Goal: Find specific page/section: Find specific page/section

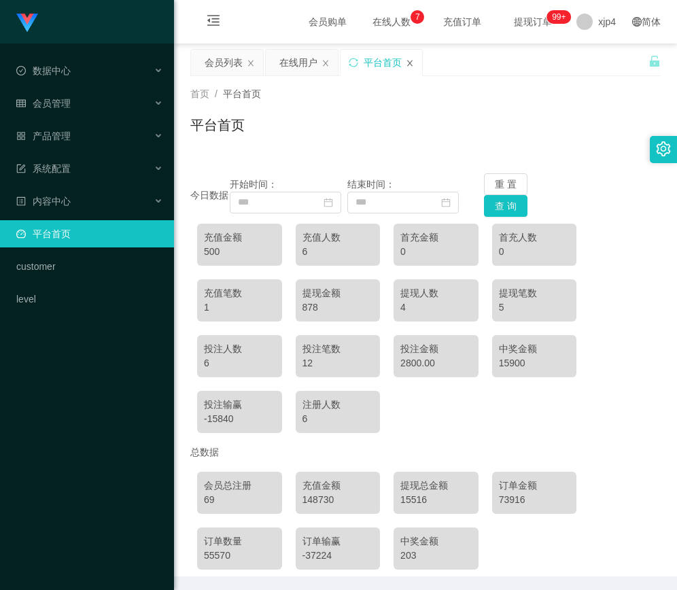
click at [410, 62] on icon "图标: close" at bounding box center [409, 63] width 5 height 6
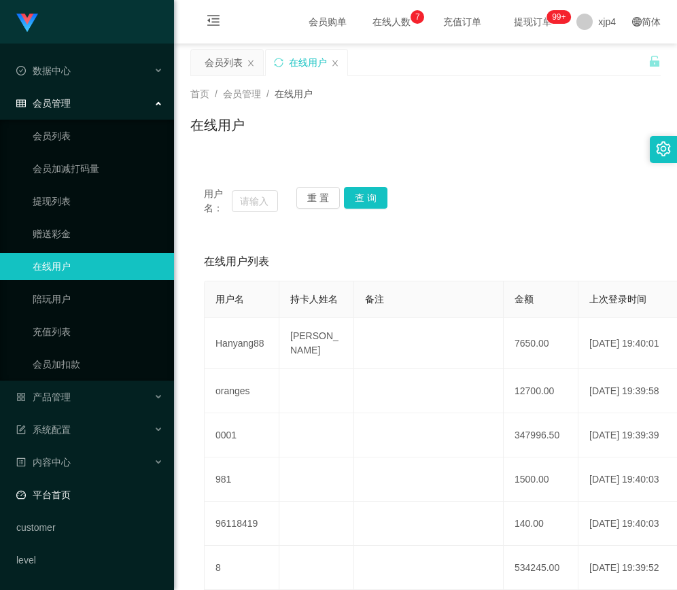
click at [70, 499] on link "平台首页" at bounding box center [89, 494] width 147 height 27
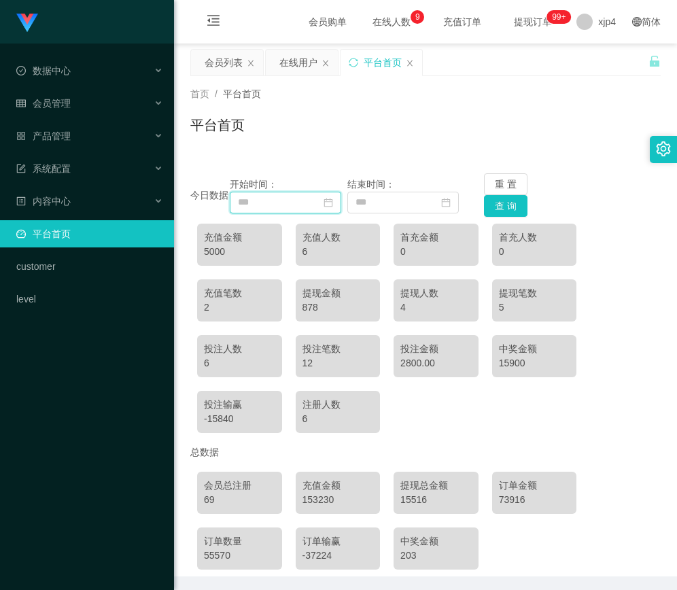
click at [332, 209] on input at bounding box center [285, 203] width 111 height 22
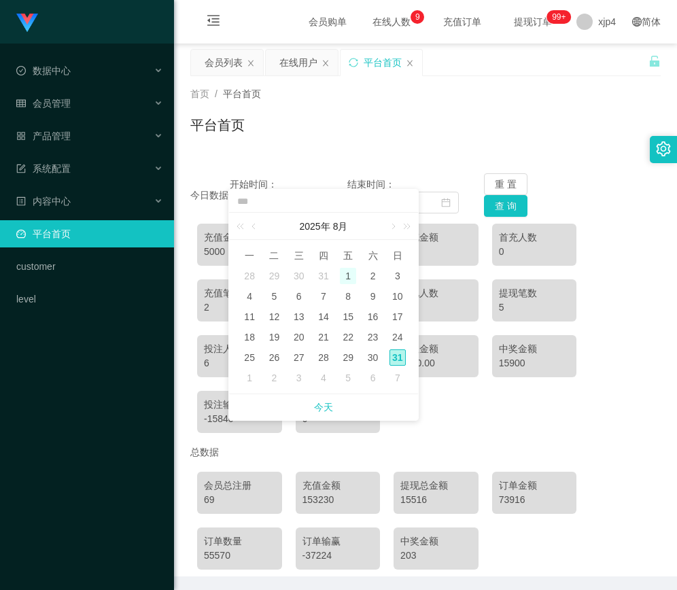
click at [345, 271] on div "1" at bounding box center [348, 276] width 16 height 16
type input "**********"
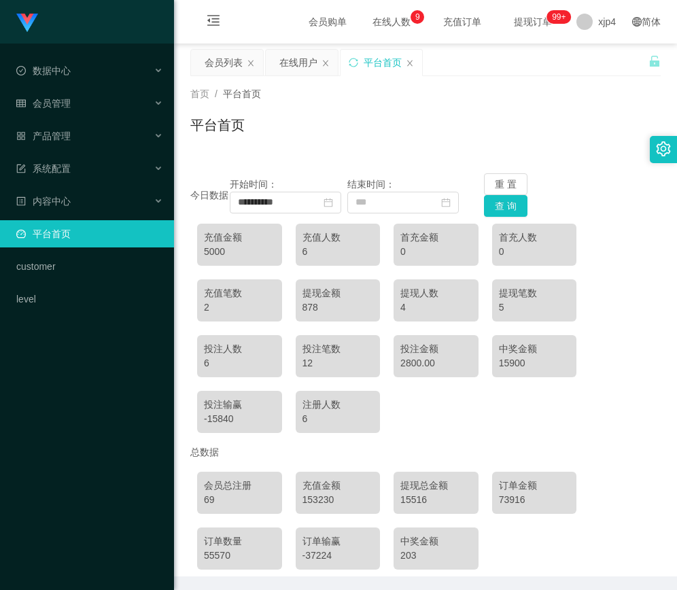
click at [578, 162] on div "**********" at bounding box center [425, 366] width 470 height 419
click at [515, 203] on button "查 询" at bounding box center [505, 206] width 43 height 22
click at [506, 214] on button "查 询" at bounding box center [505, 206] width 43 height 22
click at [69, 99] on span "会员管理" at bounding box center [43, 103] width 54 height 11
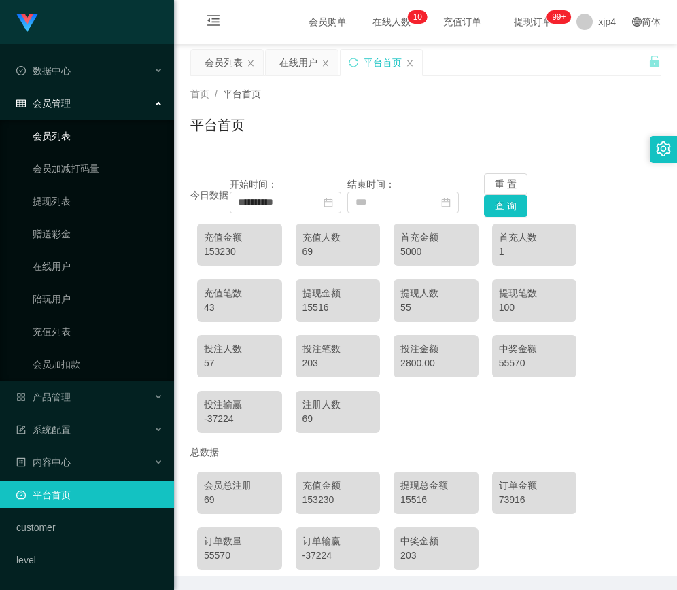
click at [67, 127] on link "会员列表" at bounding box center [98, 135] width 130 height 27
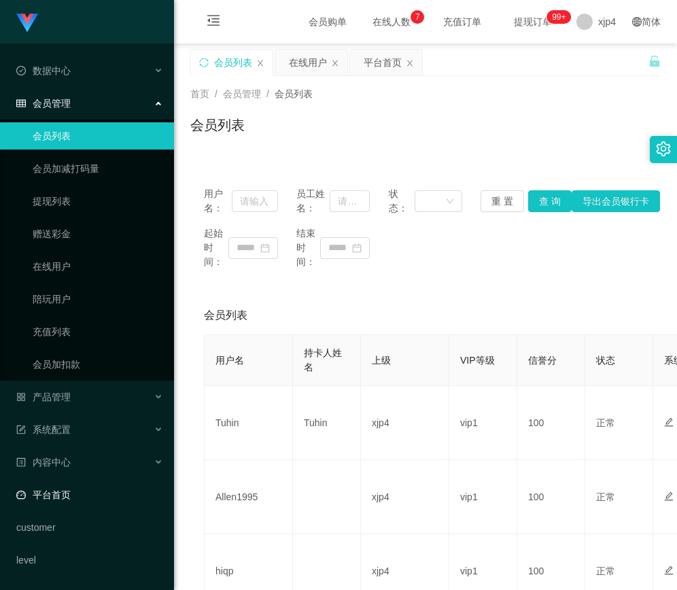
click at [73, 494] on link "平台首页" at bounding box center [89, 494] width 147 height 27
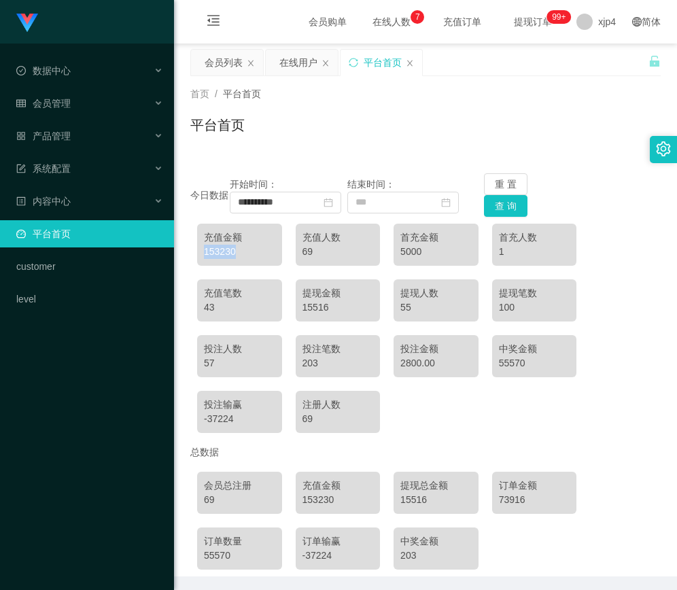
drag, startPoint x: 235, startPoint y: 251, endPoint x: 194, endPoint y: 247, distance: 41.6
click at [194, 247] on div "充值金额 153230 充值人数 69 首充金额 5000 首充人数 1 充值笔数 43 提现金额 15516 提现人数 55 提现笔数 100 投注人数 5…" at bounding box center [425, 328] width 470 height 223
copy div "153230"
